Goal: Information Seeking & Learning: Learn about a topic

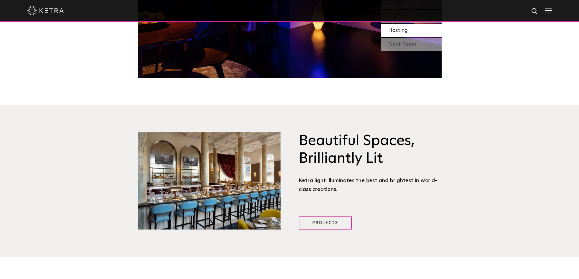
scroll to position [700, 0]
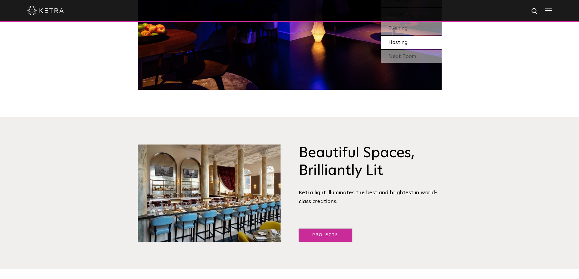
click at [318, 234] on link "Projects" at bounding box center [325, 235] width 53 height 13
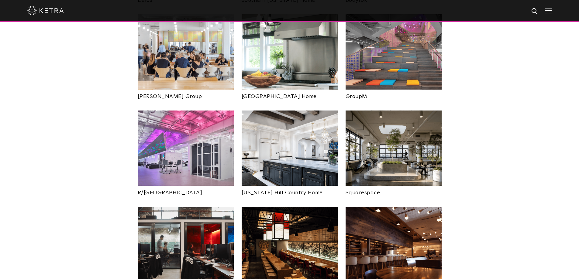
scroll to position [1063, 0]
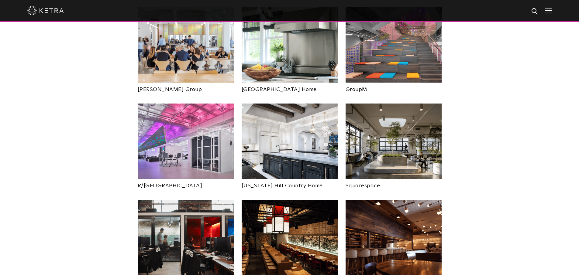
click at [299, 127] on img at bounding box center [289, 141] width 96 height 75
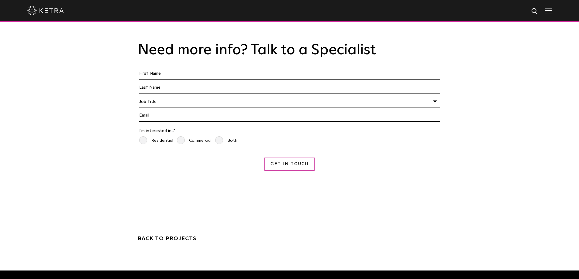
scroll to position [1367, 0]
